Goal: Task Accomplishment & Management: Manage account settings

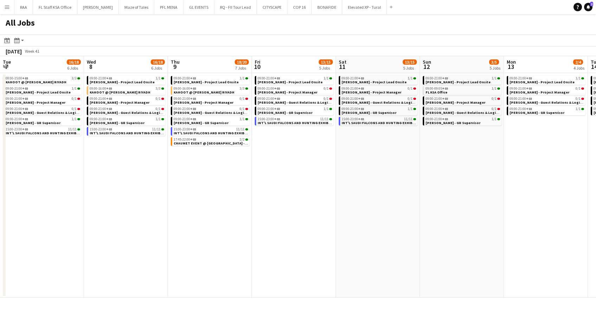
scroll to position [0, 198]
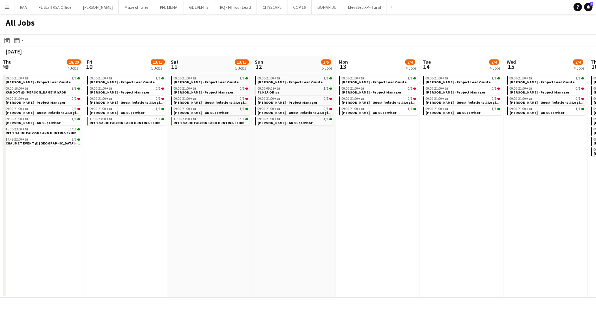
drag, startPoint x: 275, startPoint y: 248, endPoint x: 597, endPoint y: 232, distance: 322.0
click at [595, 232] on html "Menu Boards Boards Boards All jobs Status Workforce Workforce My Workforce Recr…" at bounding box center [298, 158] width 596 height 316
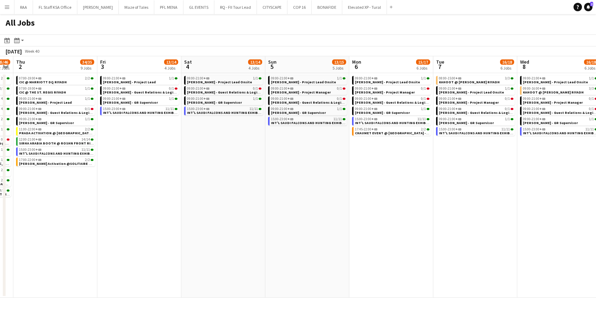
drag, startPoint x: 231, startPoint y: 251, endPoint x: 438, endPoint y: 262, distance: 206.4
click at [458, 254] on app-calendar-viewport "Tue 30 102/103 12 Jobs Wed 1 45/46 12 Jobs Thu 2 34/35 9 Jobs Fri 3 13/14 4 Job…" at bounding box center [298, 176] width 596 height 241
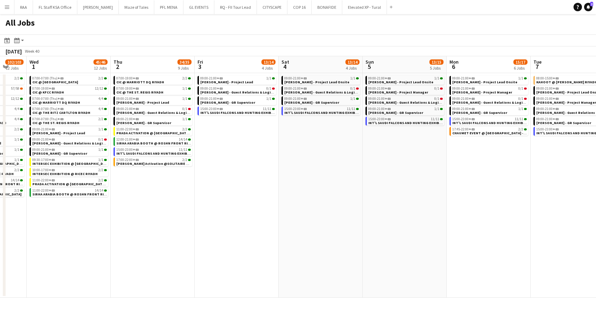
drag, startPoint x: 193, startPoint y: 244, endPoint x: 329, endPoint y: 243, distance: 135.9
click at [329, 243] on app-calendar-viewport "Mon 29 89/90 12 Jobs Tue 30 102/103 12 Jobs Wed 1 45/46 12 Jobs Thu 2 34/35 9 J…" at bounding box center [298, 176] width 596 height 241
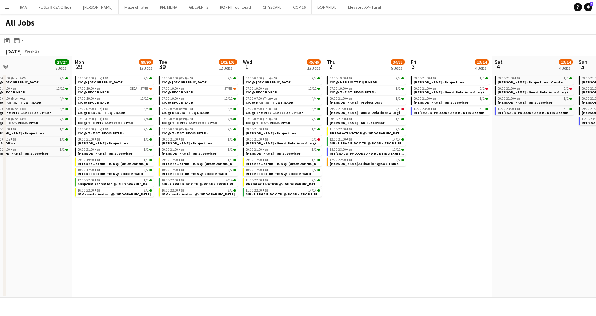
drag, startPoint x: 228, startPoint y: 242, endPoint x: 387, endPoint y: 267, distance: 160.7
click at [410, 258] on app-calendar-viewport "Fri 26 15/15 3 Jobs Sat 27 108/109 8 Jobs Sun 28 27/27 8 Jobs Mon 29 89/90 12 J…" at bounding box center [298, 176] width 596 height 241
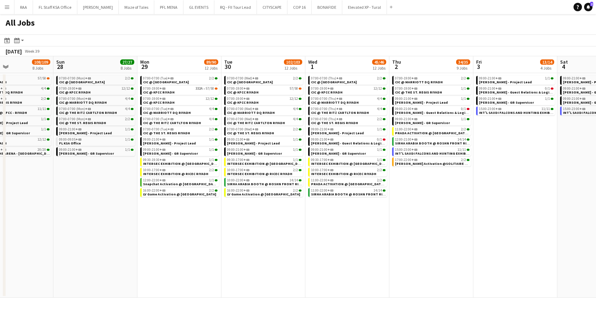
click at [336, 271] on app-calendar-viewport "Thu 25 2/2 2 Jobs Fri 26 15/15 3 Jobs Sat 27 108/109 8 Jobs Sun 28 27/27 8 Jobs…" at bounding box center [298, 176] width 596 height 241
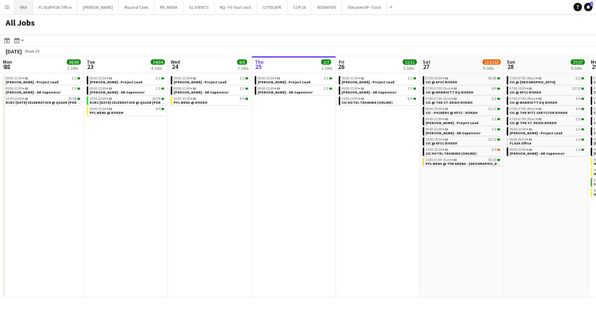
click at [25, 5] on button "RAA Close" at bounding box center [23, 7] width 19 height 14
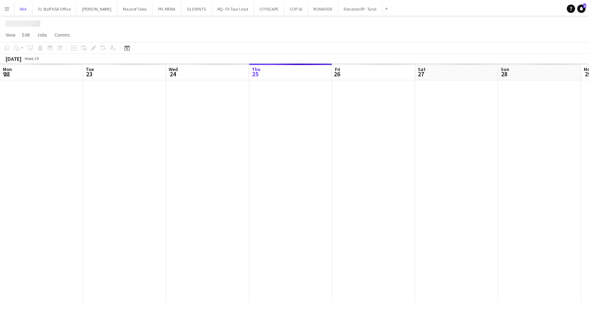
scroll to position [0, 168]
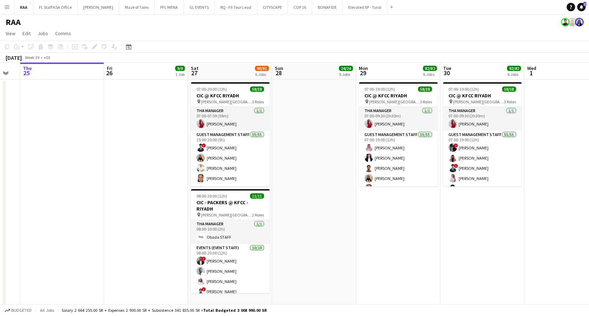
drag, startPoint x: 382, startPoint y: 221, endPoint x: 298, endPoint y: 211, distance: 83.7
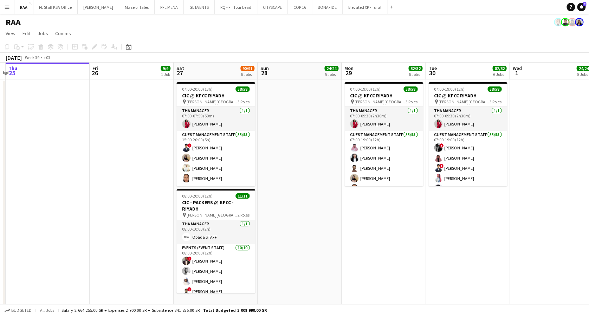
drag, startPoint x: 354, startPoint y: 230, endPoint x: 213, endPoint y: 228, distance: 140.5
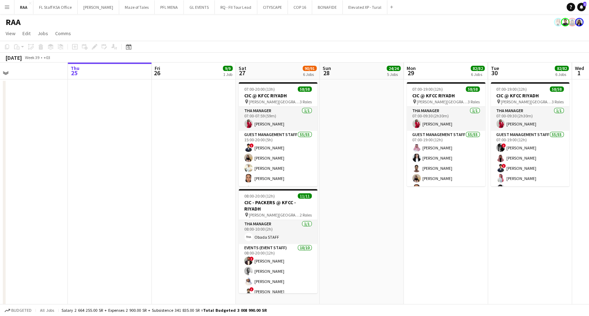
drag, startPoint x: 265, startPoint y: 233, endPoint x: 427, endPoint y: 225, distance: 162.1
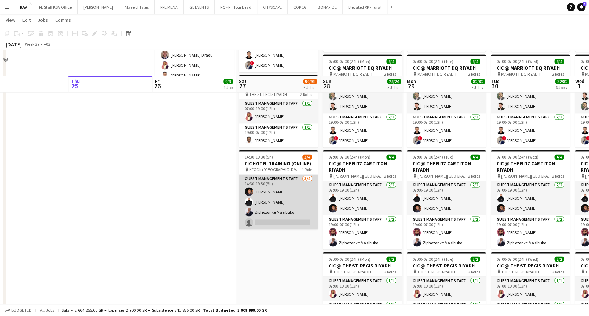
scroll to position [468, 0]
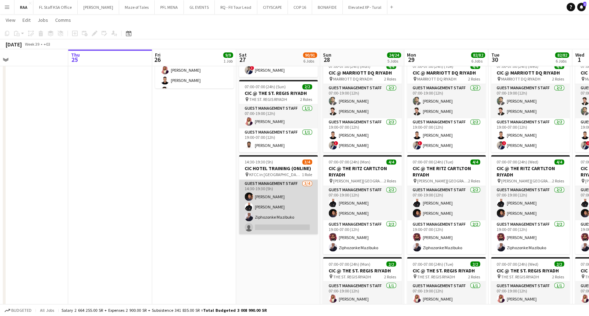
click at [267, 216] on app-card-role "Guest Management Staff [DATE] 14:30-19:30 (5h) [PERSON_NAME] single-neutral-act…" at bounding box center [278, 206] width 79 height 54
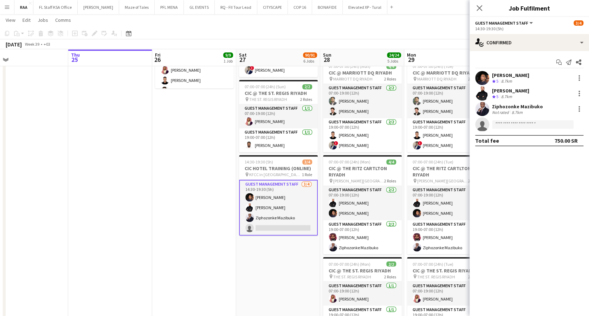
click at [525, 111] on div "Not rated 8.7km" at bounding box center [517, 112] width 51 height 5
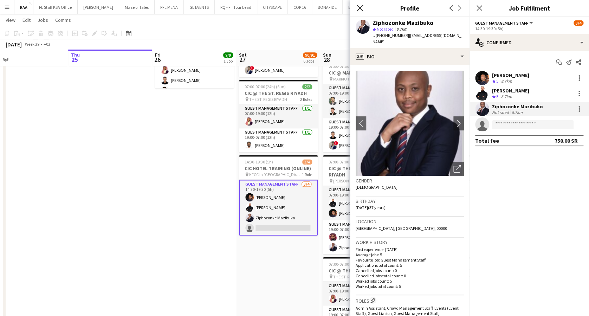
click at [362, 6] on icon at bounding box center [359, 8] width 7 height 7
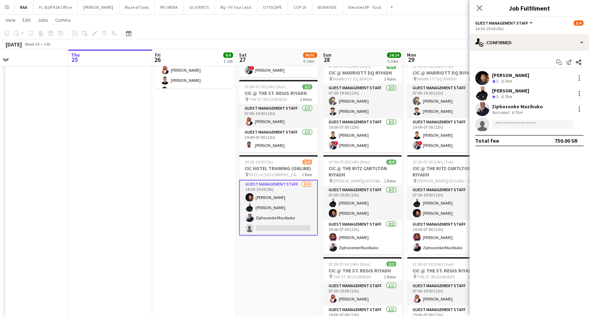
click at [524, 93] on div "[PERSON_NAME] Atipa Crew rating 5 8.7km" at bounding box center [528, 93] width 119 height 14
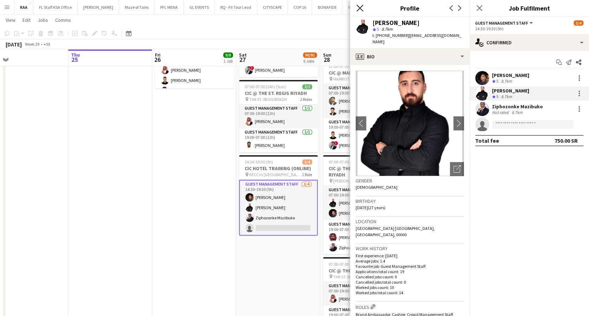
click at [360, 8] on icon at bounding box center [359, 8] width 7 height 7
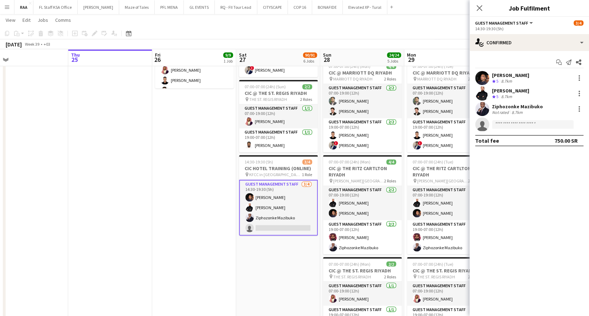
click at [489, 79] on div "[PERSON_NAME] Crew rating 5 8.7km" at bounding box center [528, 78] width 119 height 14
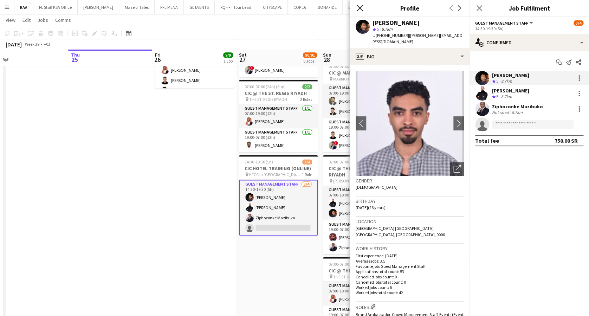
click at [358, 9] on icon at bounding box center [359, 8] width 7 height 7
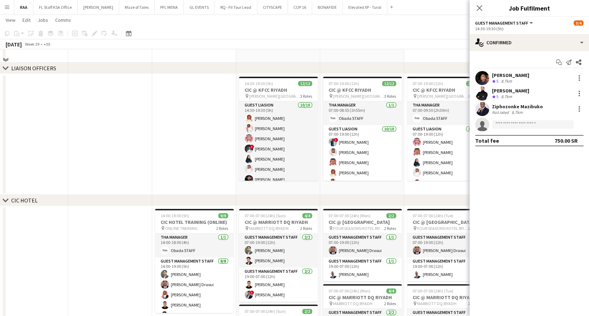
scroll to position [187, 0]
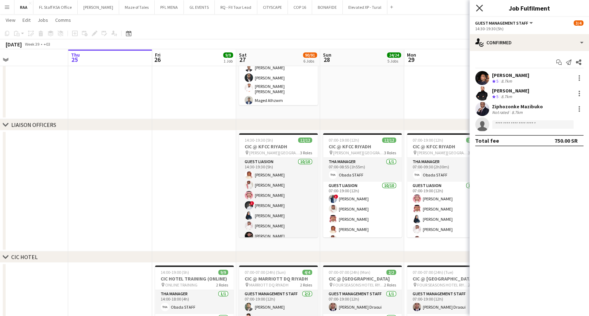
click at [480, 6] on icon "Close pop-in" at bounding box center [478, 8] width 7 height 7
